Goal: Use online tool/utility: Utilize a website feature to perform a specific function

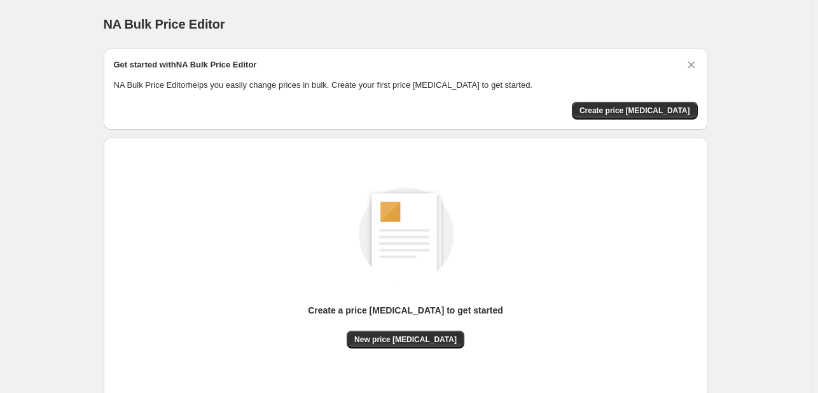
click at [443, 329] on div "Create a price [MEDICAL_DATA] to get started" at bounding box center [405, 317] width 195 height 27
click at [442, 329] on div "Create a price [MEDICAL_DATA] to get started" at bounding box center [405, 317] width 195 height 27
click at [441, 332] on button "New price [MEDICAL_DATA]" at bounding box center [406, 340] width 118 height 18
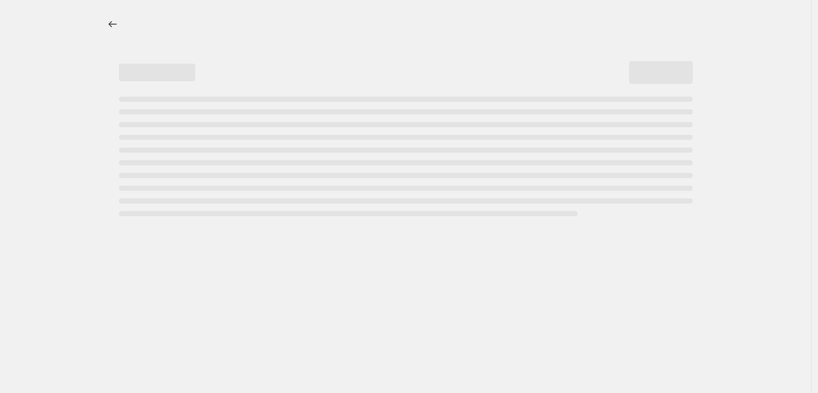
select select "percentage"
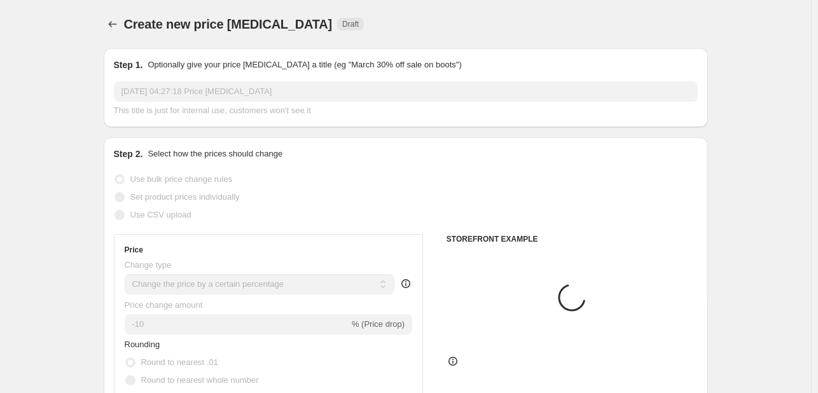
scroll to position [64, 0]
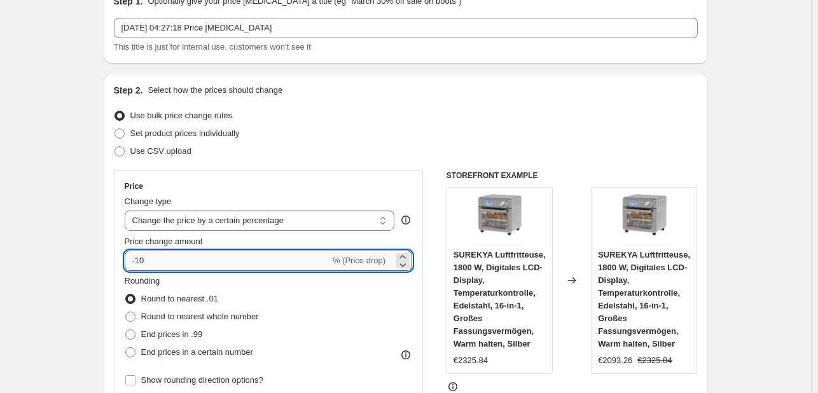
click at [204, 264] on input "-10" at bounding box center [227, 261] width 205 height 20
type input "-1"
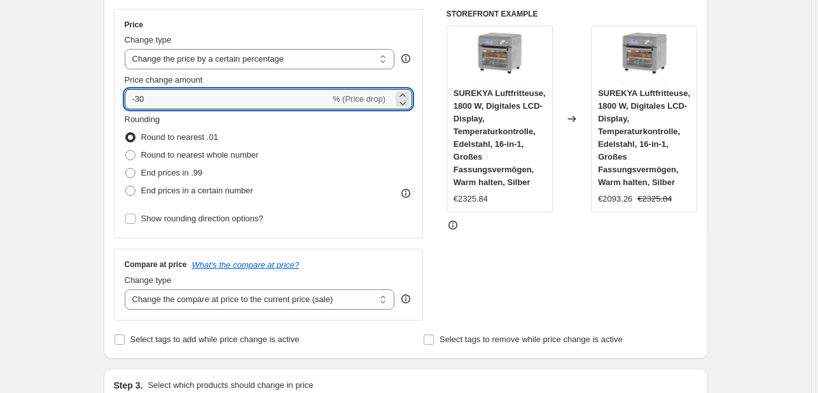
scroll to position [254, 0]
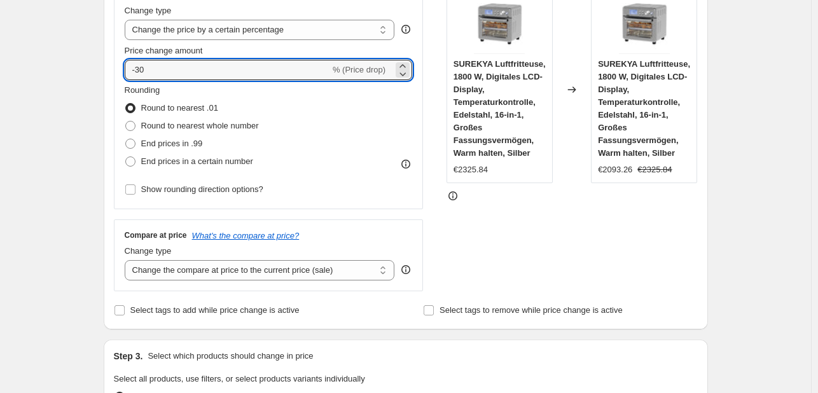
type input "-30"
click at [554, 193] on div at bounding box center [571, 195] width 251 height 13
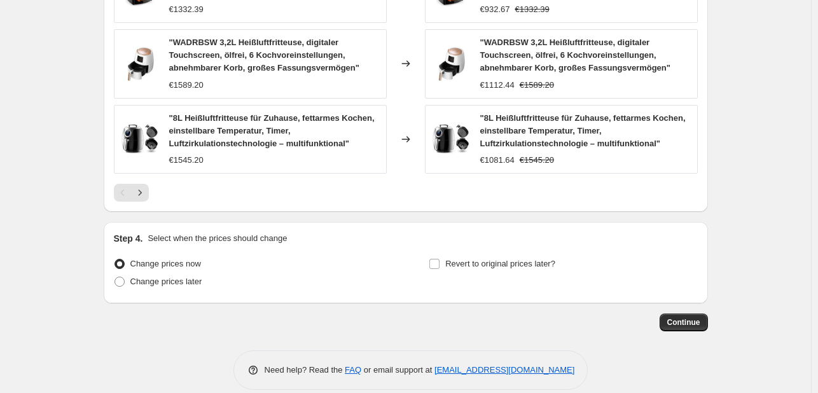
scroll to position [961, 0]
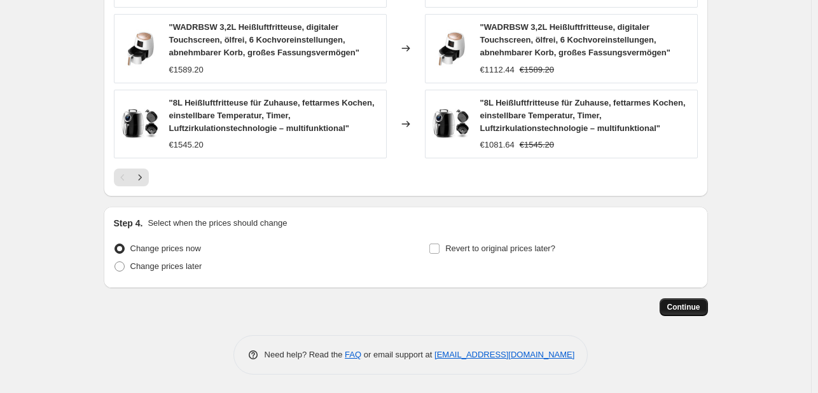
click at [680, 308] on span "Continue" at bounding box center [683, 307] width 33 height 10
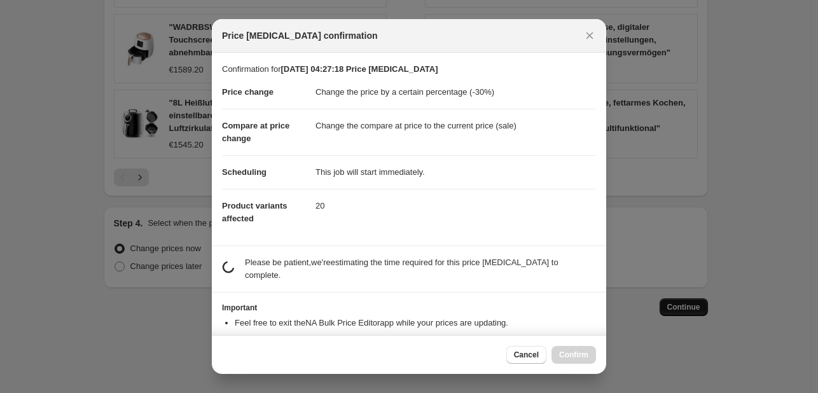
scroll to position [0, 0]
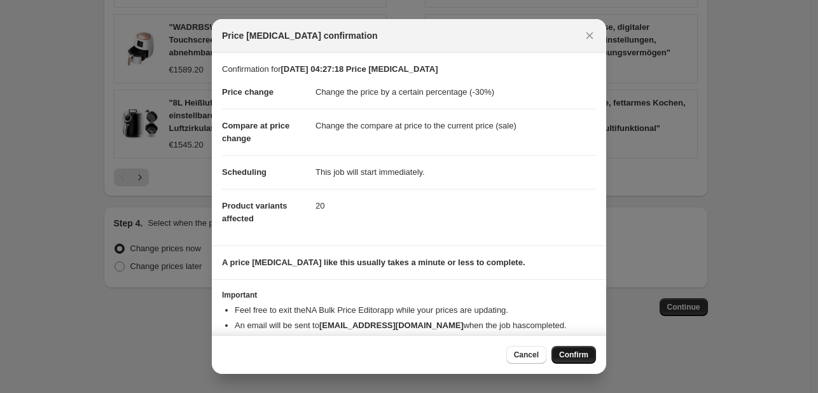
click at [564, 347] on button "Confirm" at bounding box center [573, 355] width 45 height 18
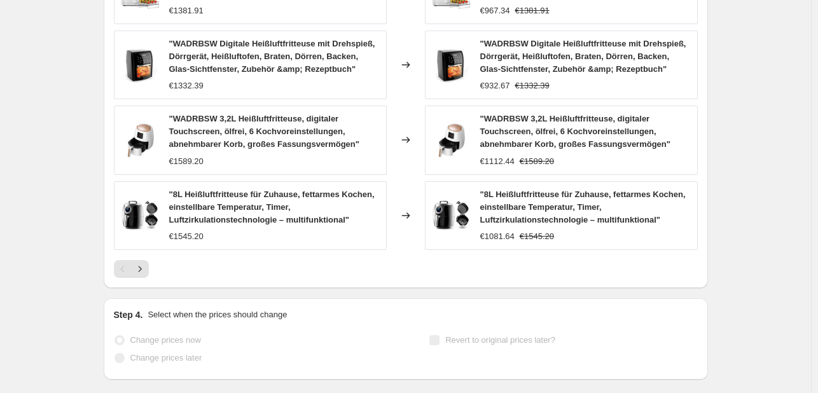
scroll to position [994, 0]
